Goal: Information Seeking & Learning: Learn about a topic

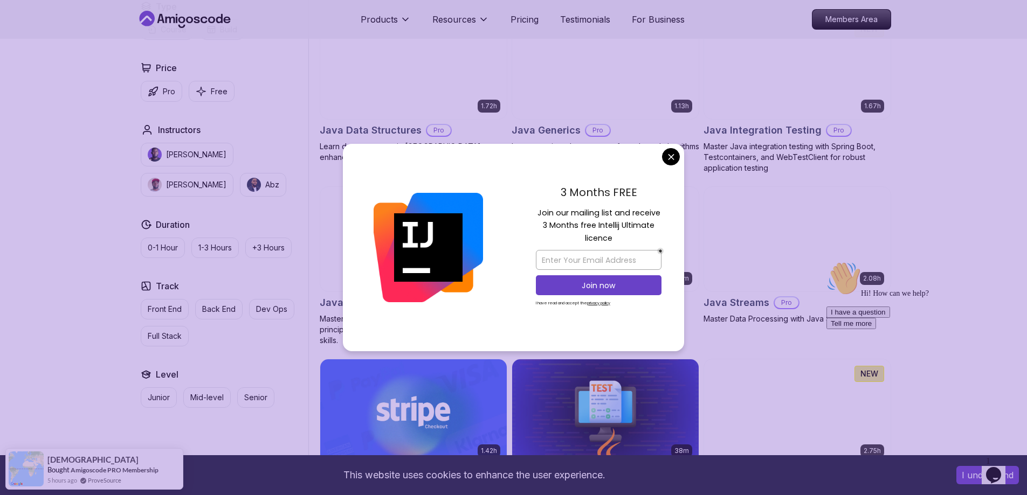
scroll to position [1671, 0]
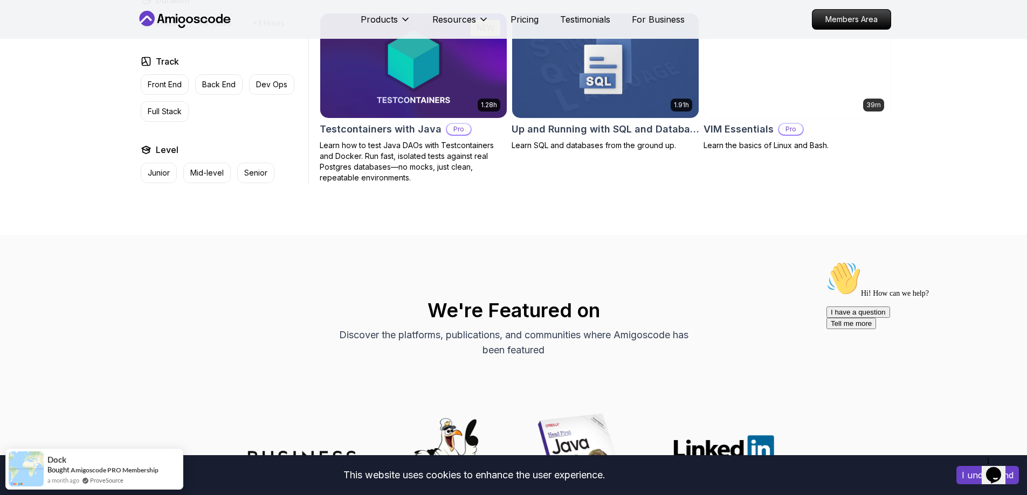
scroll to position [2533, 0]
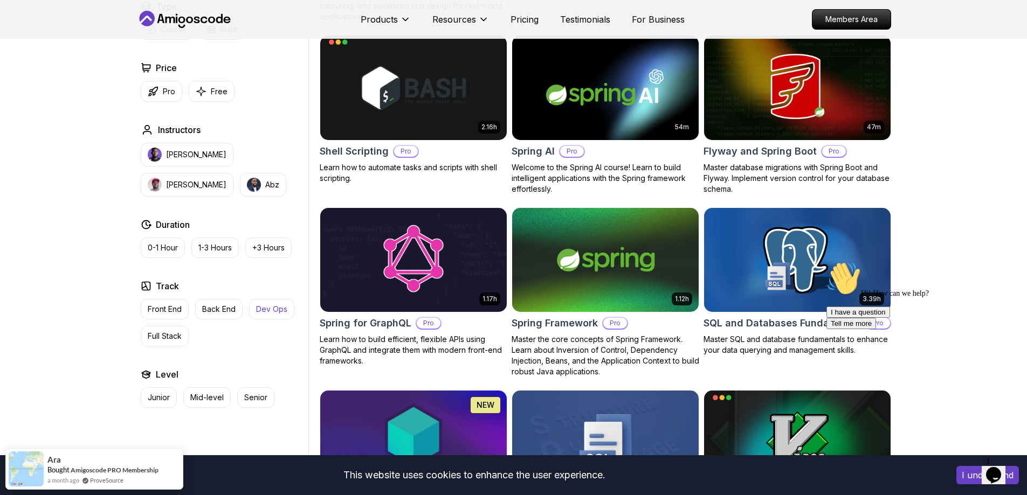
click at [284, 315] on button "Dev Ops" at bounding box center [271, 309] width 45 height 20
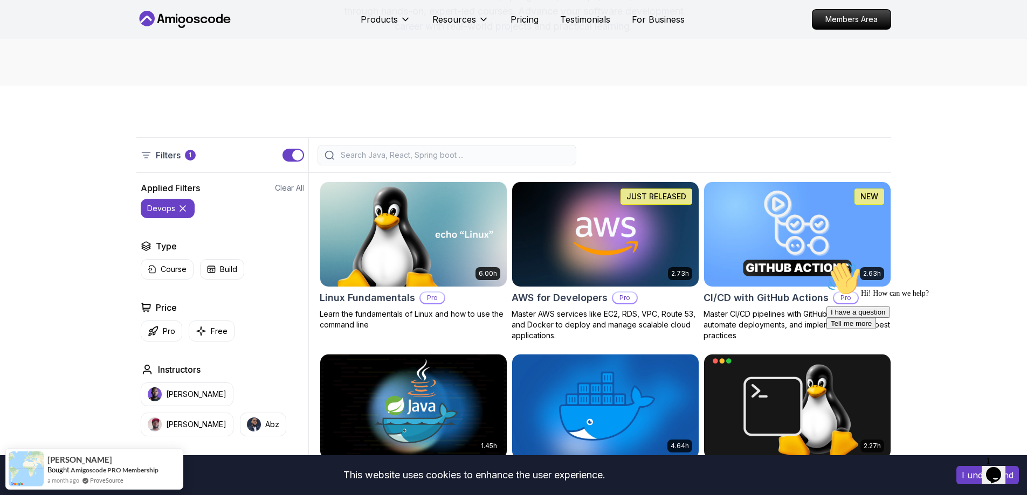
scroll to position [265, 0]
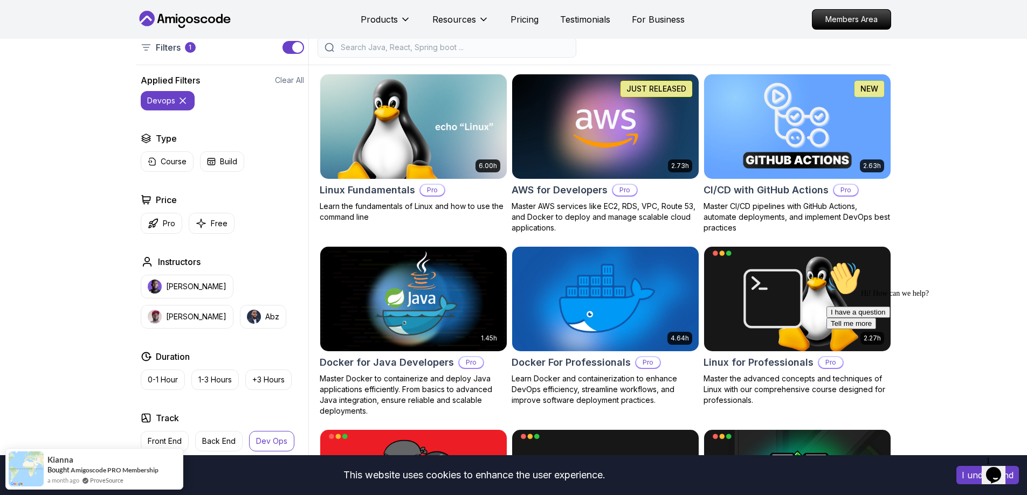
click at [787, 123] on img at bounding box center [797, 126] width 196 height 109
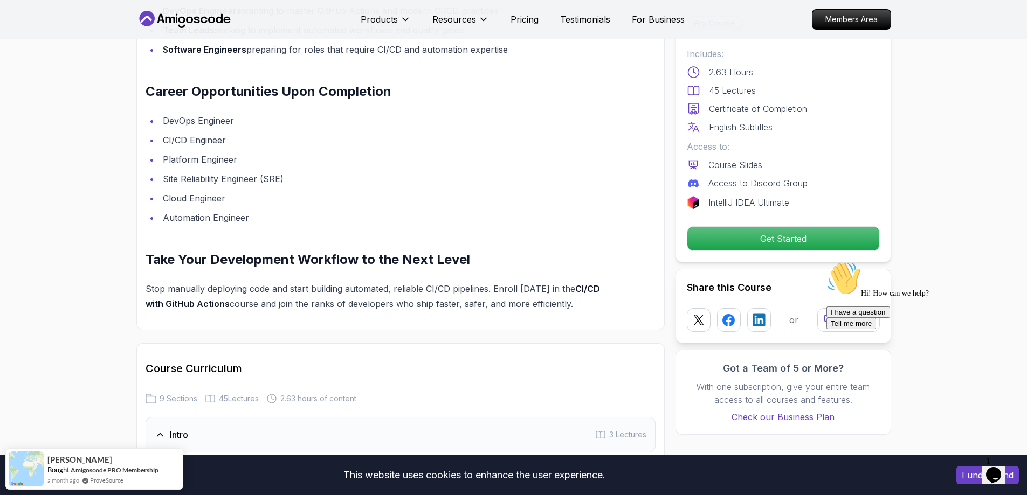
scroll to position [1832, 0]
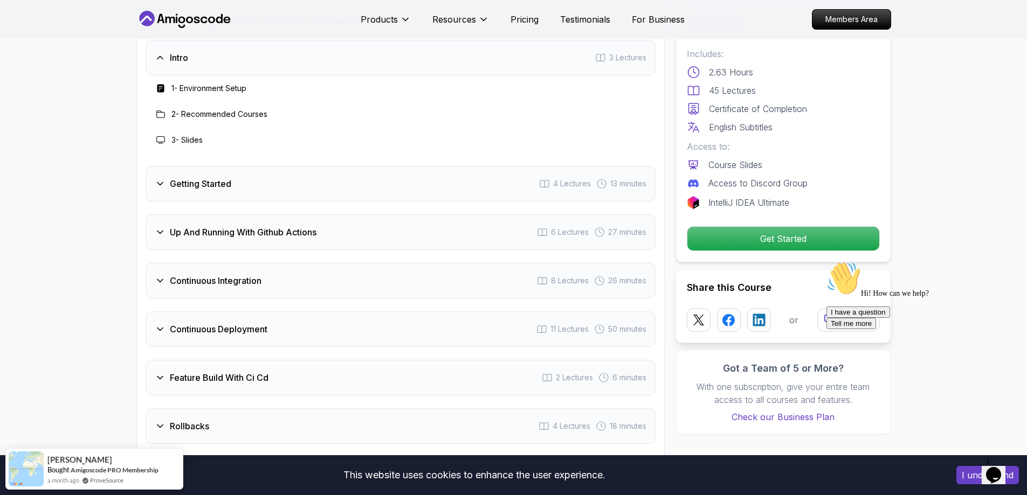
click at [190, 184] on h3 "Getting Started" at bounding box center [200, 183] width 61 height 13
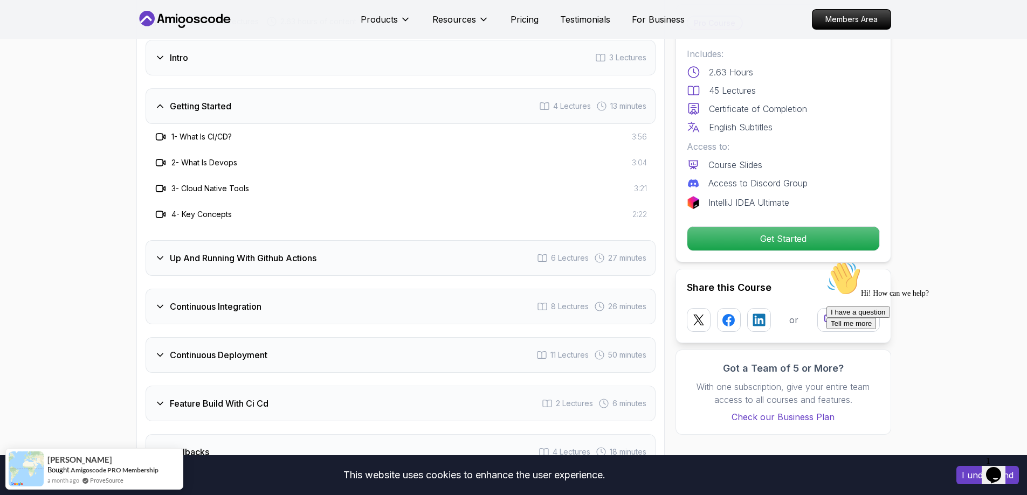
scroll to position [1886, 0]
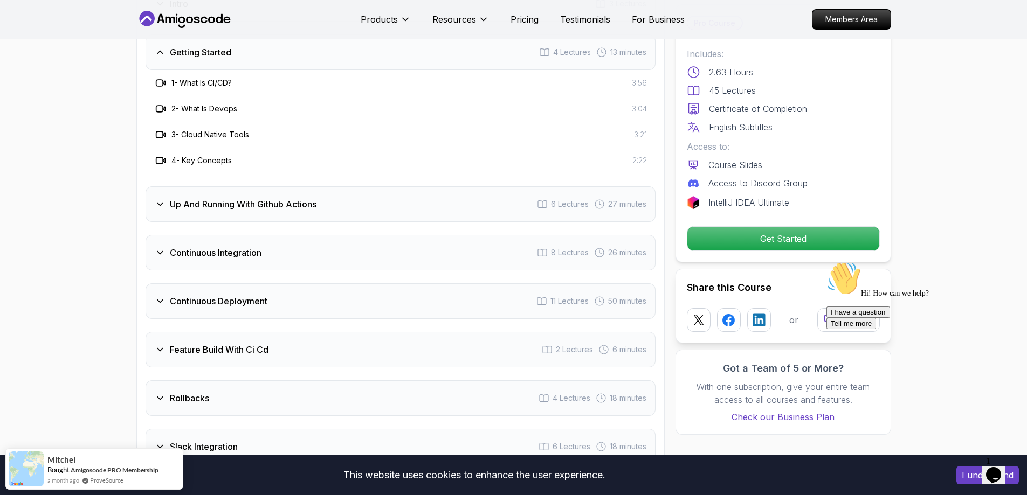
click at [244, 200] on h3 "Up And Running With Github Actions" at bounding box center [243, 204] width 147 height 13
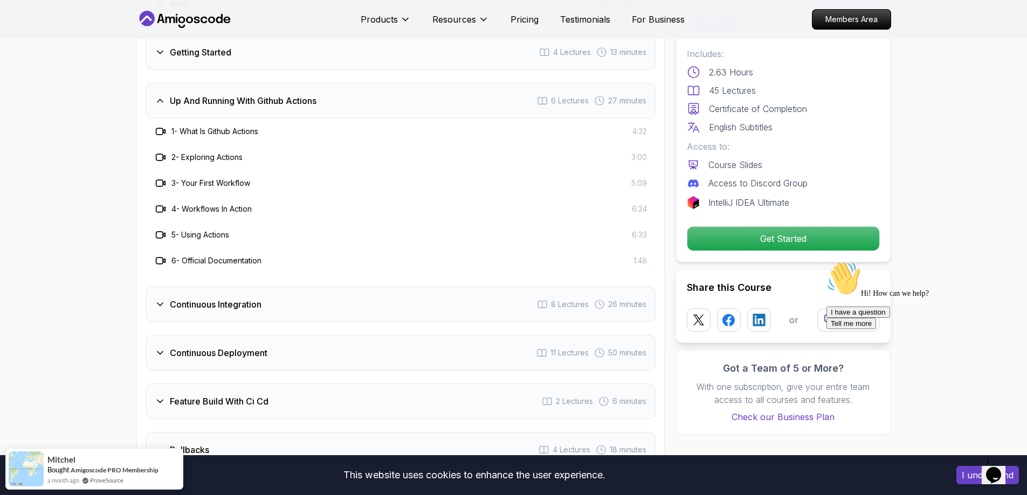
scroll to position [1994, 0]
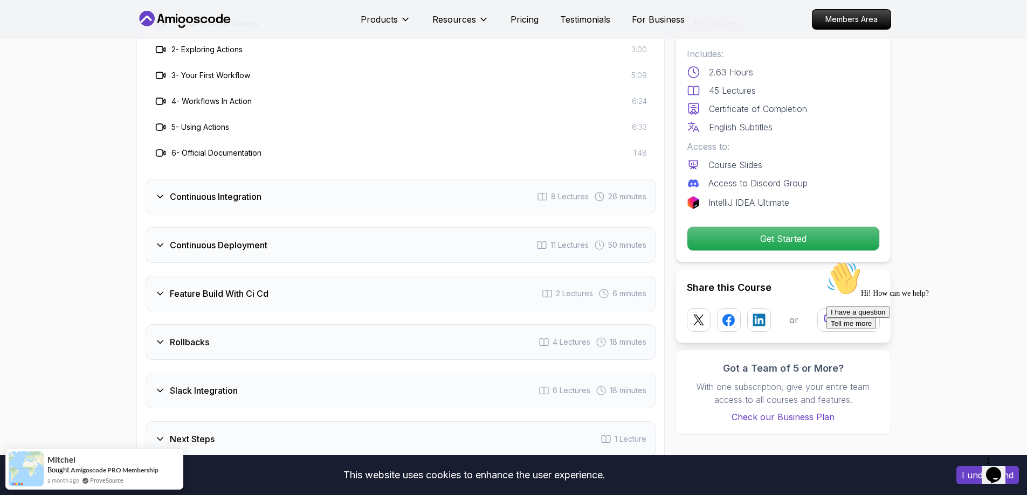
click at [227, 195] on h3 "Continuous Integration" at bounding box center [216, 196] width 92 height 13
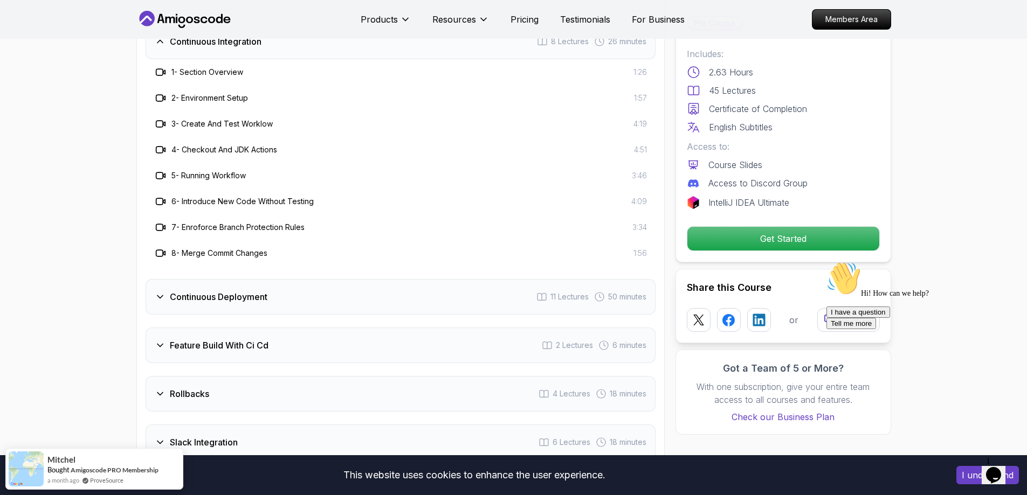
scroll to position [1940, 0]
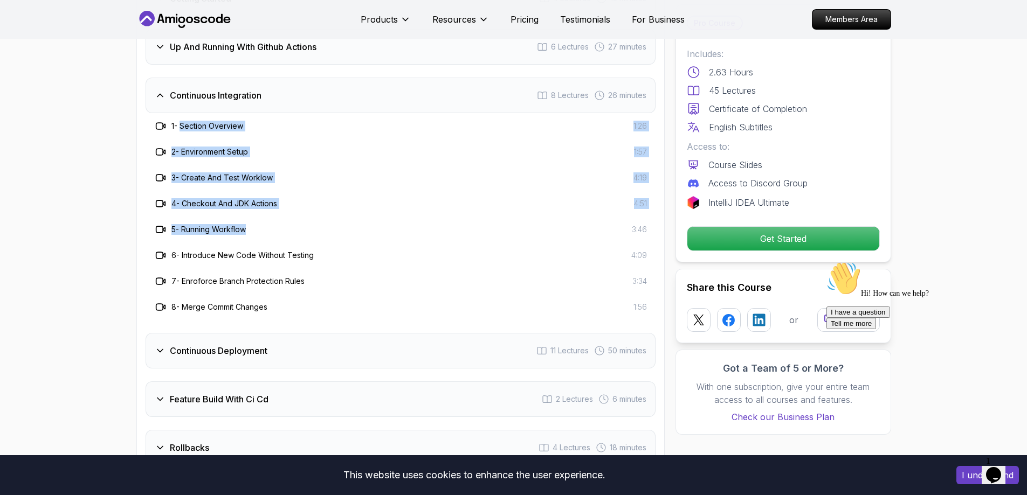
drag, startPoint x: 182, startPoint y: 126, endPoint x: 267, endPoint y: 236, distance: 138.7
click at [267, 236] on div "1 - Section Overview 1:26 2 - Environment Setup 1:57 3 - Create And Test Worklo…" at bounding box center [401, 216] width 510 height 207
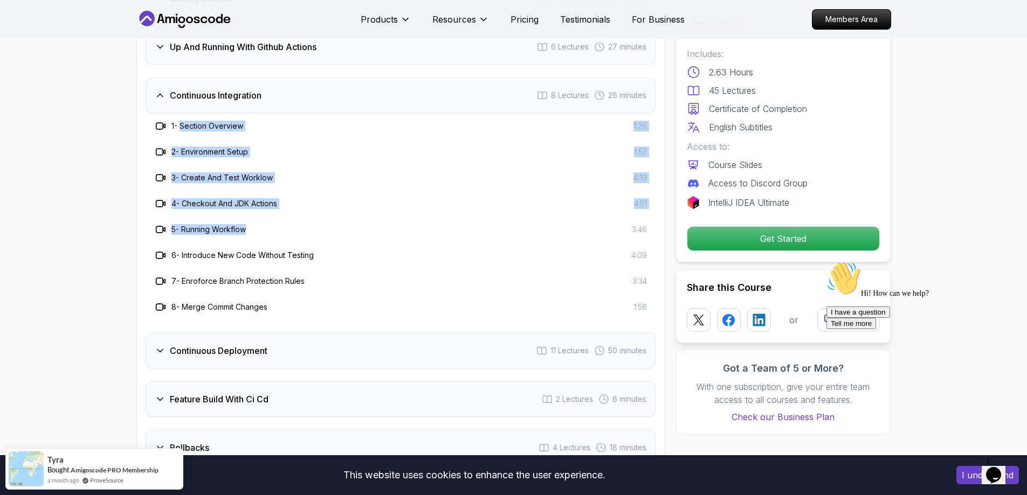
click at [301, 200] on div "4 - Checkout And JDK Actions 4:51" at bounding box center [400, 203] width 493 height 13
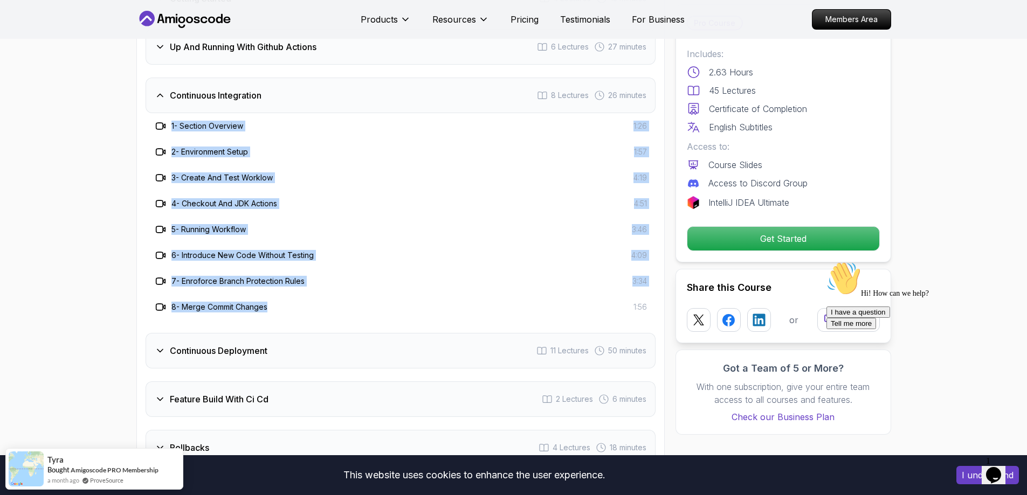
drag, startPoint x: 169, startPoint y: 124, endPoint x: 294, endPoint y: 309, distance: 223.9
click at [294, 309] on div "1 - Section Overview 1:26 2 - Environment Setup 1:57 3 - Create And Test Worklo…" at bounding box center [401, 216] width 510 height 207
click at [294, 308] on div "8 - Merge Commit Changes 1:56" at bounding box center [400, 307] width 493 height 13
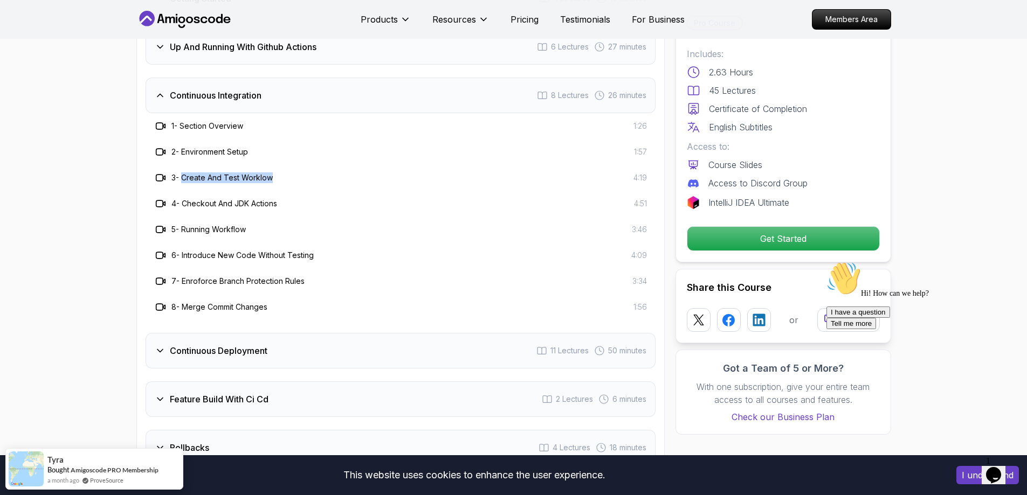
drag, startPoint x: 184, startPoint y: 175, endPoint x: 291, endPoint y: 181, distance: 106.8
click at [291, 181] on div "3 - Create And Test Worklow 4:19" at bounding box center [400, 177] width 493 height 13
drag, startPoint x: 298, startPoint y: 204, endPoint x: 195, endPoint y: 207, distance: 103.0
click at [195, 207] on div "4 - Checkout And JDK Actions 4:51" at bounding box center [400, 203] width 493 height 13
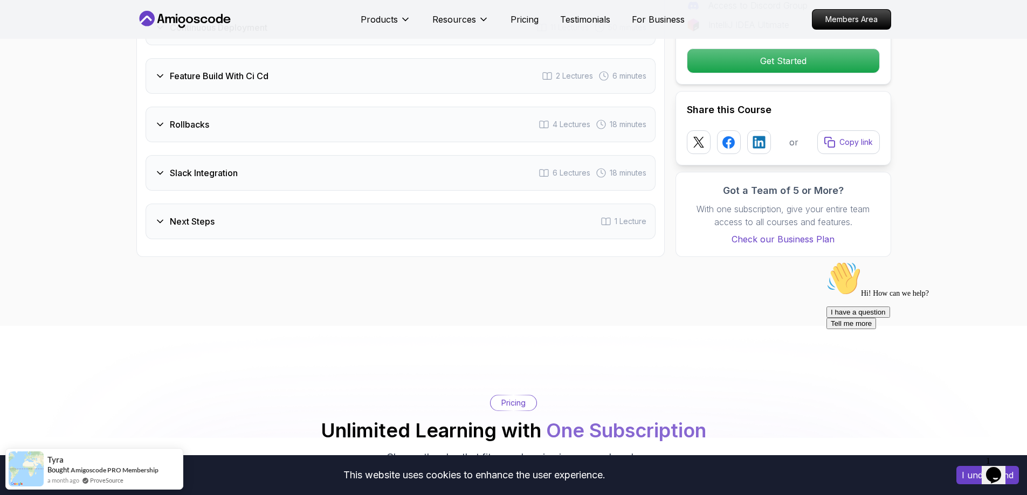
scroll to position [2102, 0]
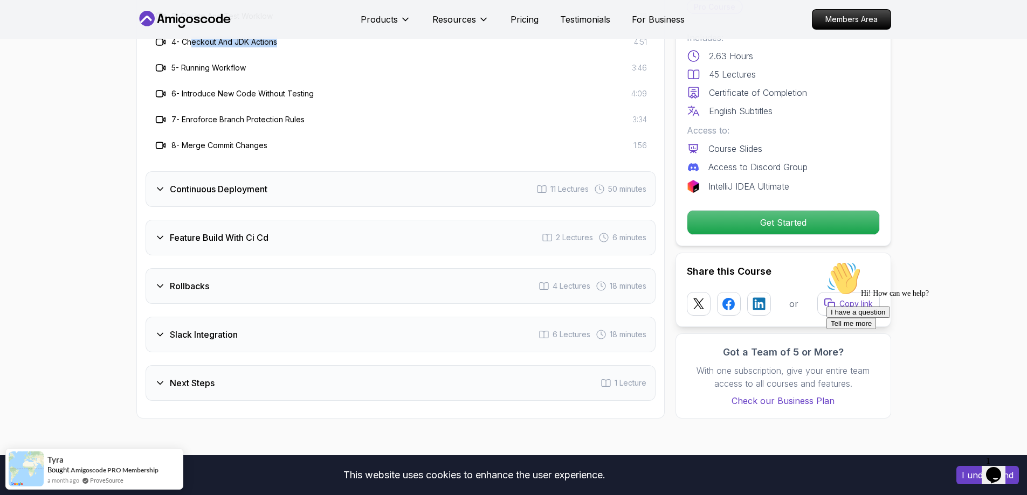
click at [224, 187] on h3 "Continuous Deployment" at bounding box center [219, 189] width 98 height 13
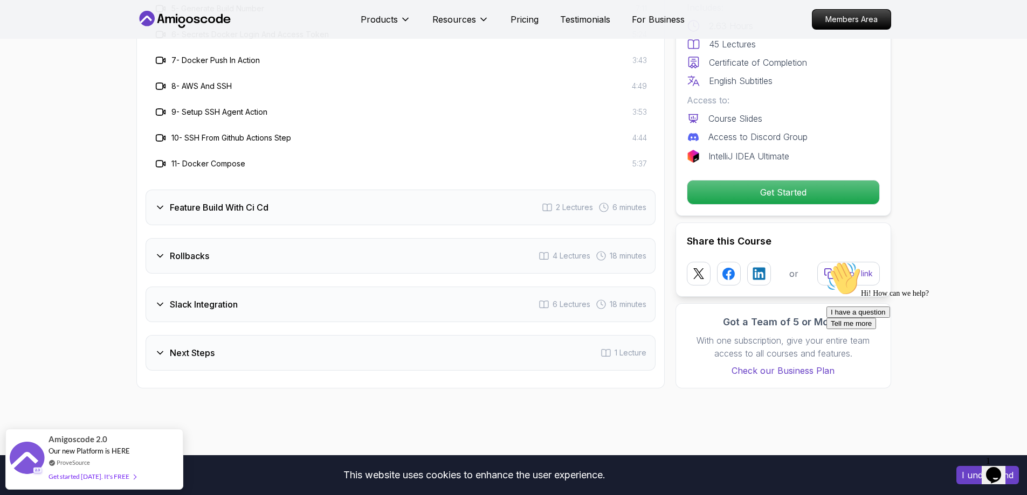
scroll to position [2263, 0]
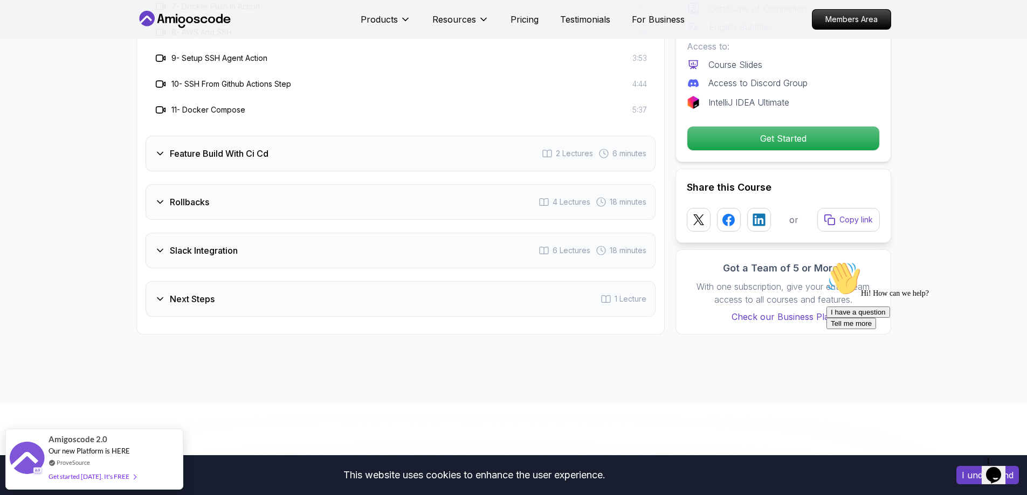
click at [221, 168] on div "Feature Build With Ci Cd 2 Lectures 6 minutes" at bounding box center [401, 154] width 510 height 36
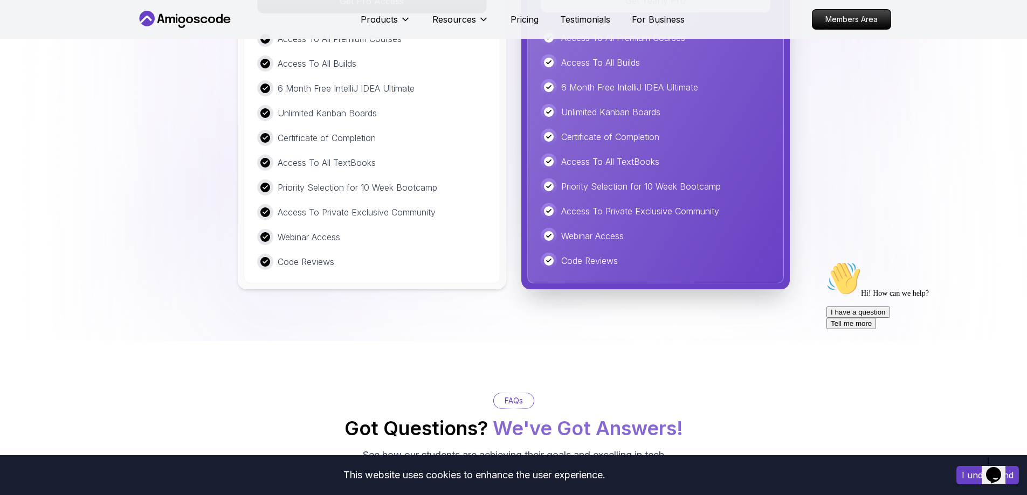
scroll to position [3180, 0]
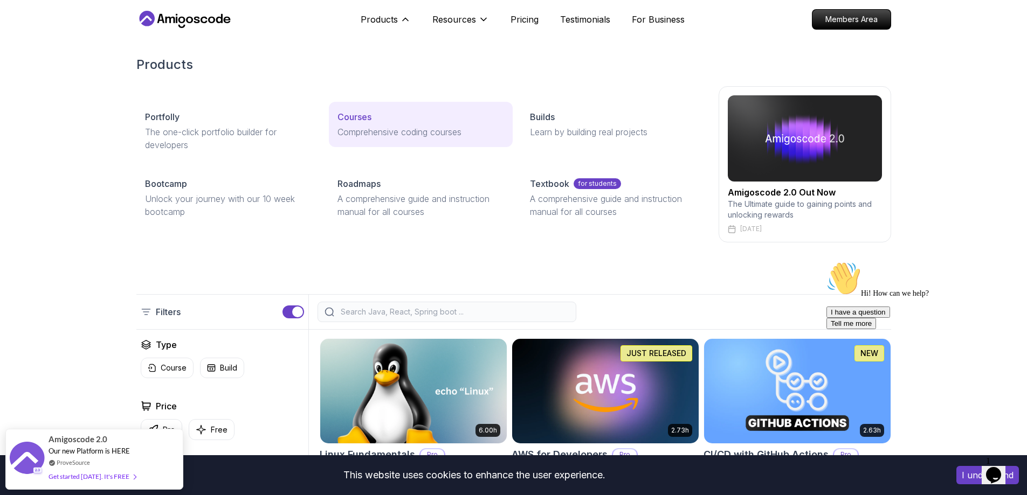
click at [362, 123] on link "Courses Comprehensive coding courses" at bounding box center [421, 124] width 184 height 45
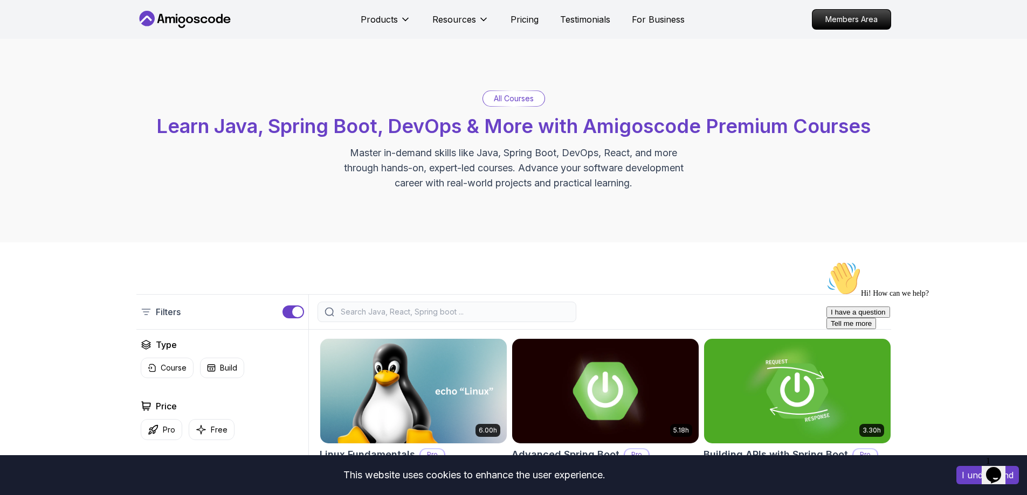
scroll to position [216, 0]
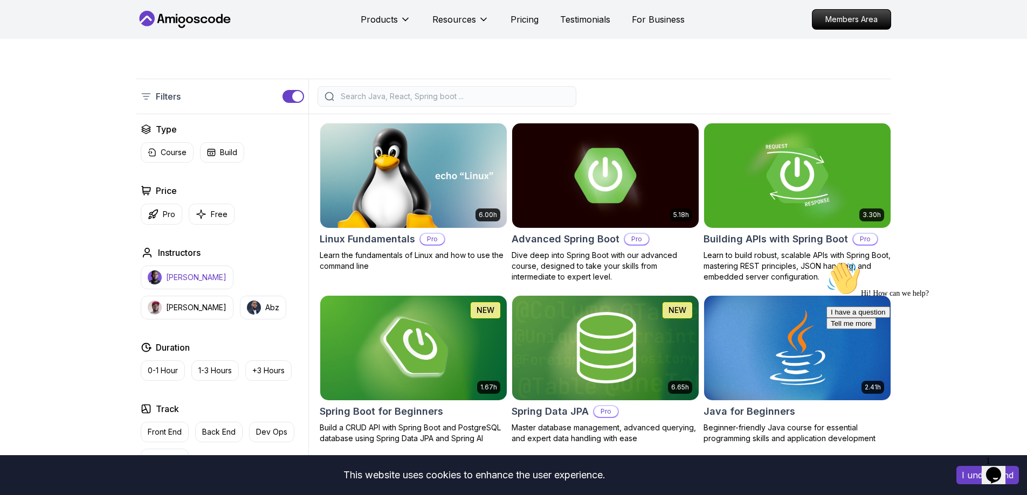
click at [172, 270] on button "[PERSON_NAME]" at bounding box center [187, 278] width 93 height 24
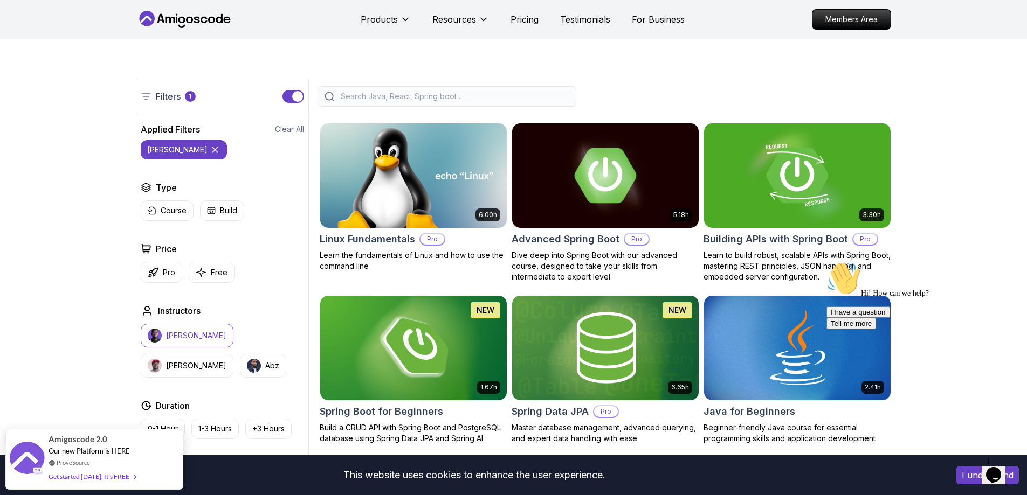
scroll to position [539, 0]
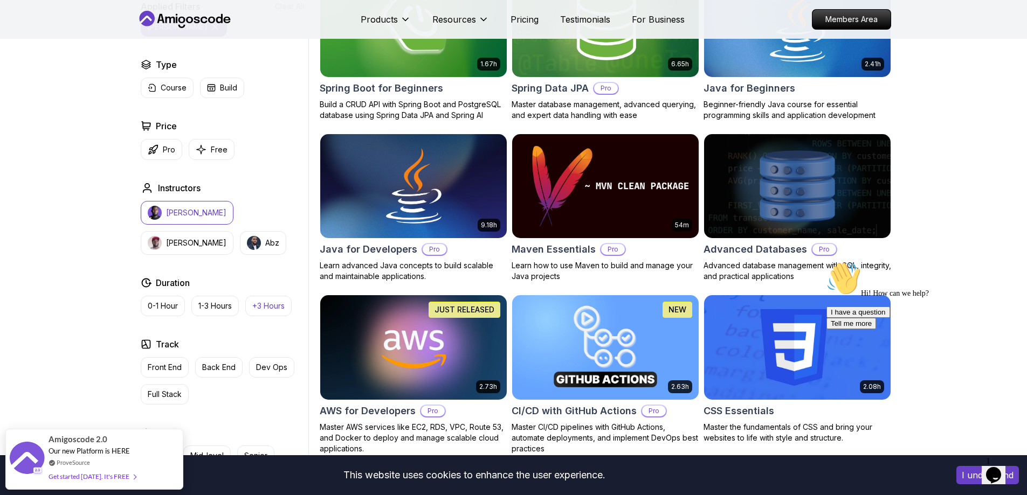
click at [261, 310] on p "+3 Hours" at bounding box center [268, 306] width 32 height 11
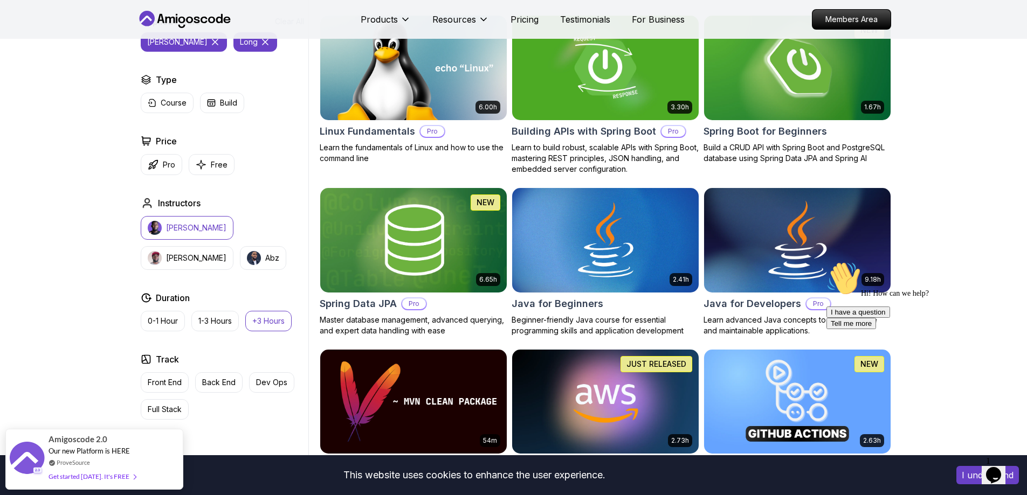
scroll to position [377, 0]
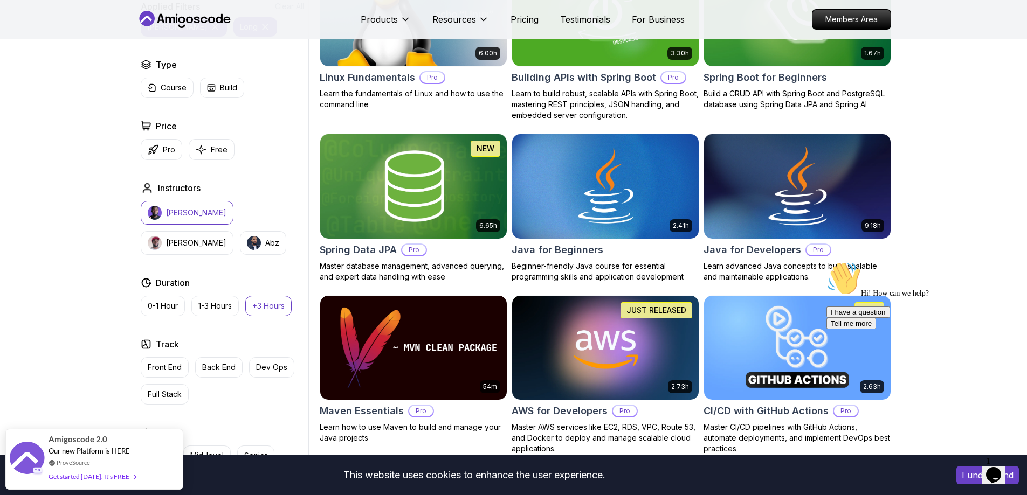
click at [794, 181] on img at bounding box center [797, 185] width 196 height 109
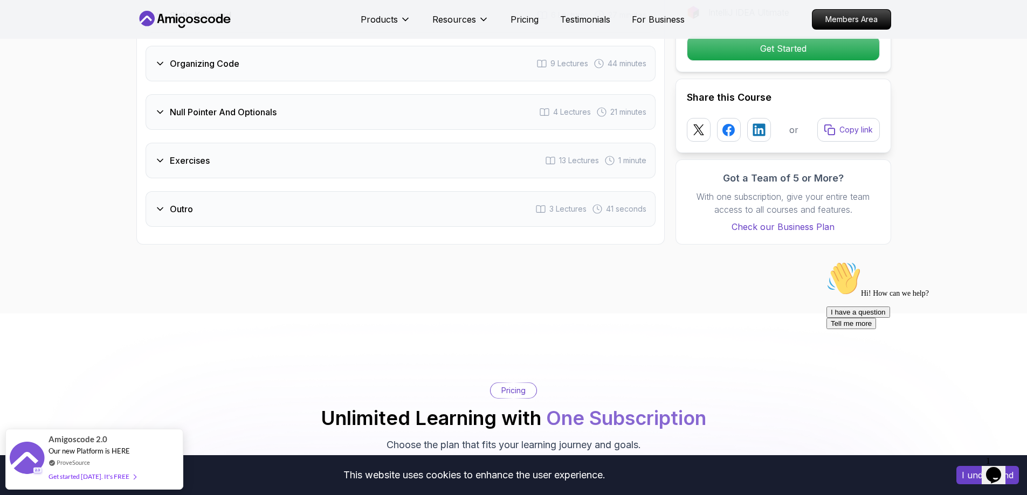
scroll to position [1994, 0]
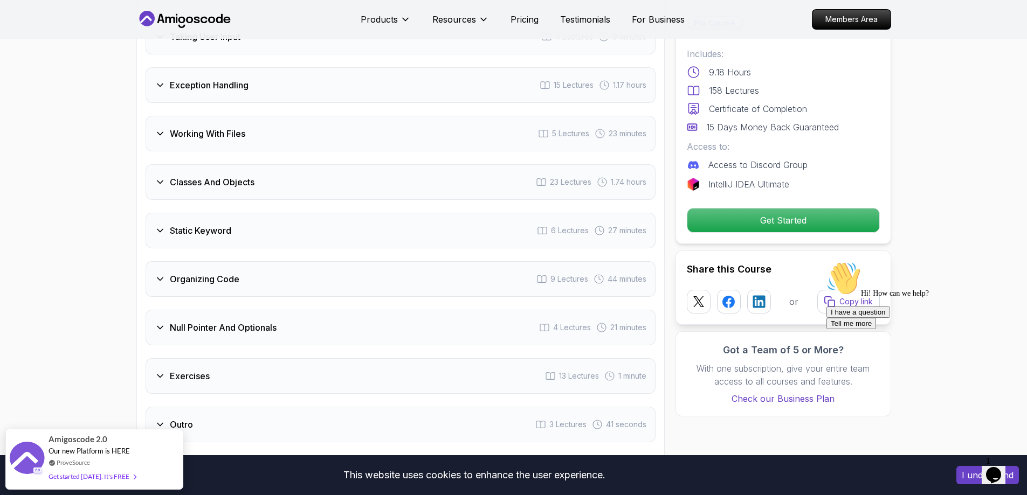
click at [230, 224] on div "Static Keyword 6 Lectures 27 minutes" at bounding box center [401, 231] width 510 height 36
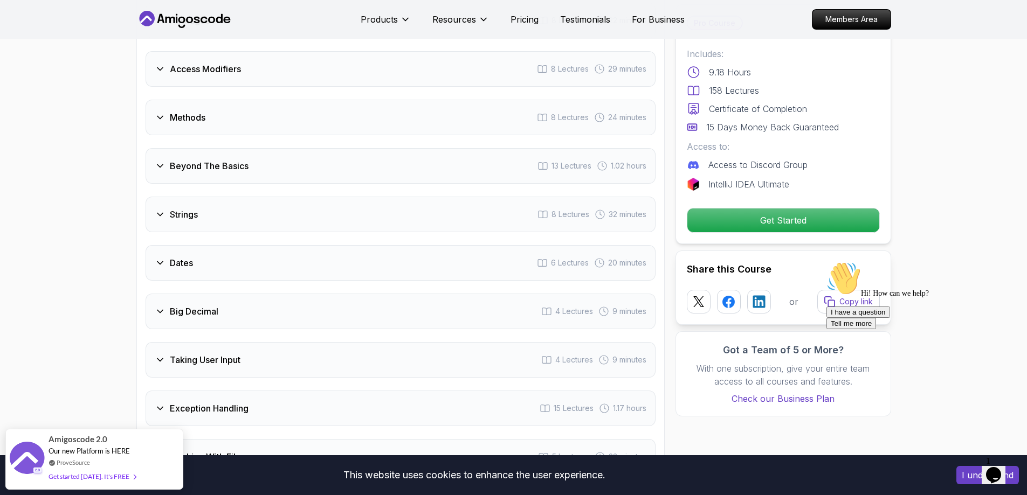
scroll to position [1511, 0]
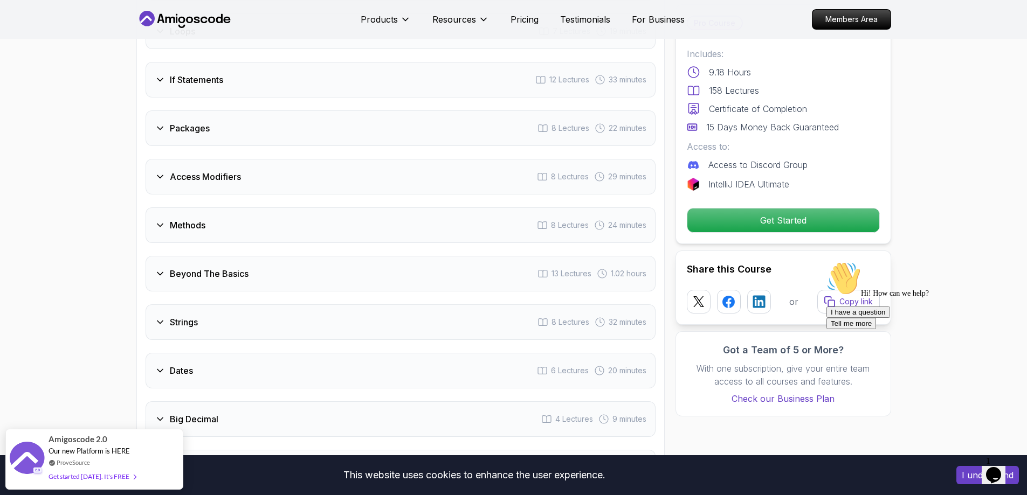
click at [228, 207] on div "Methods 8 Lectures 24 minutes" at bounding box center [401, 225] width 510 height 36
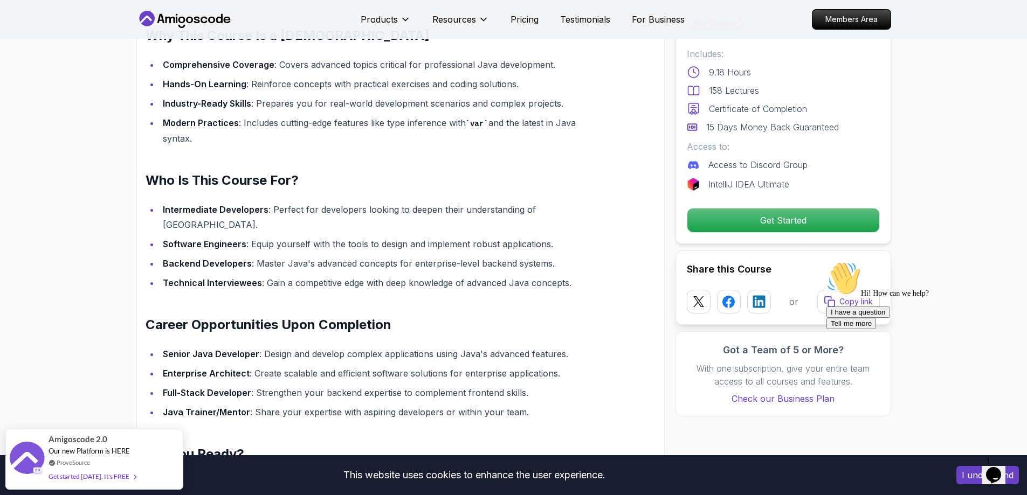
scroll to position [811, 0]
